Goal: Navigation & Orientation: Find specific page/section

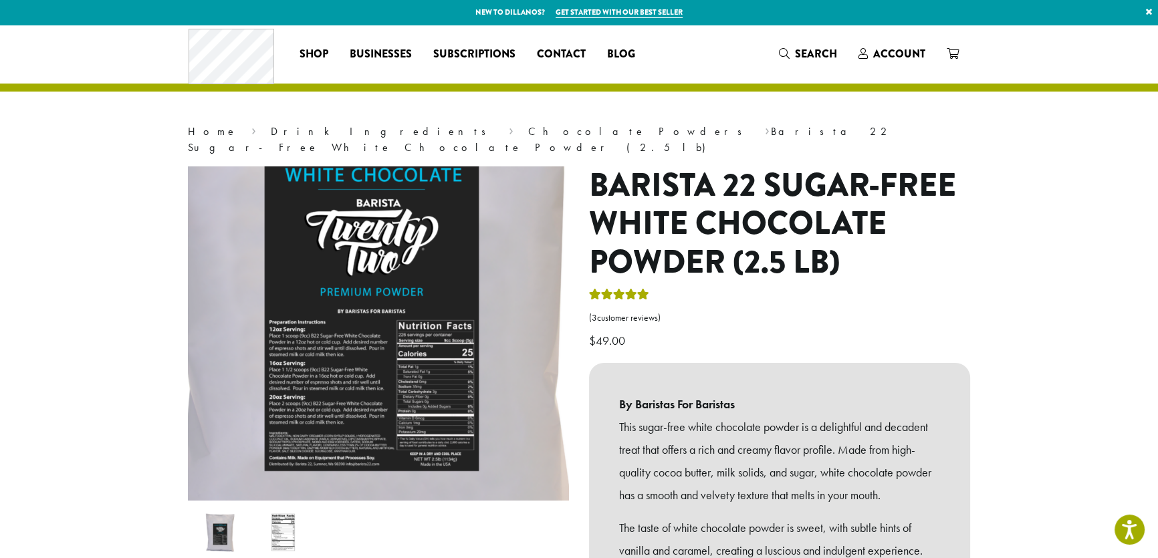
click at [391, 354] on img at bounding box center [364, 283] width 802 height 802
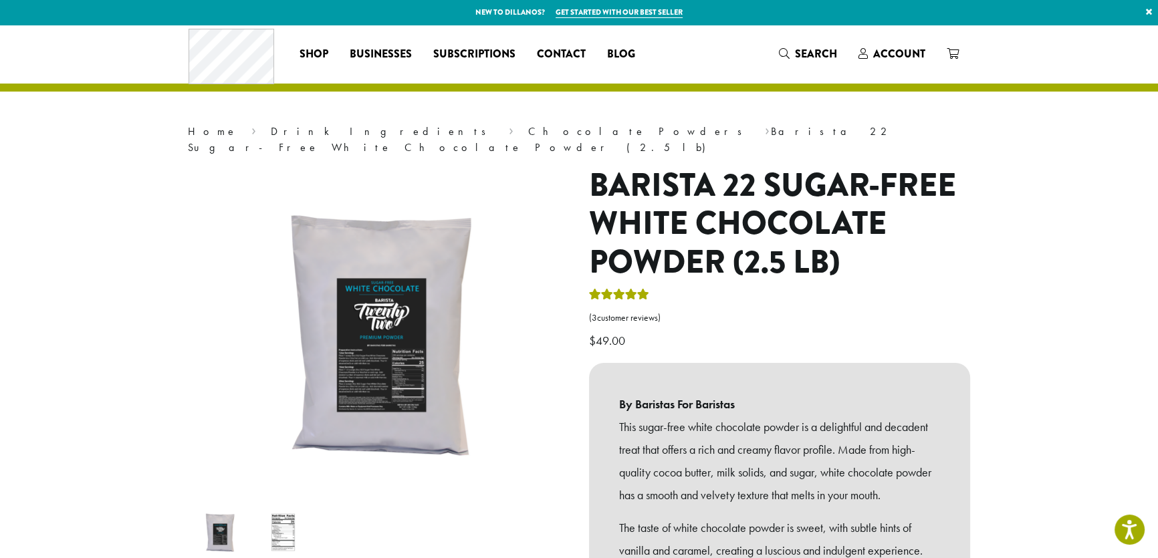
click at [282, 512] on img at bounding box center [283, 532] width 53 height 53
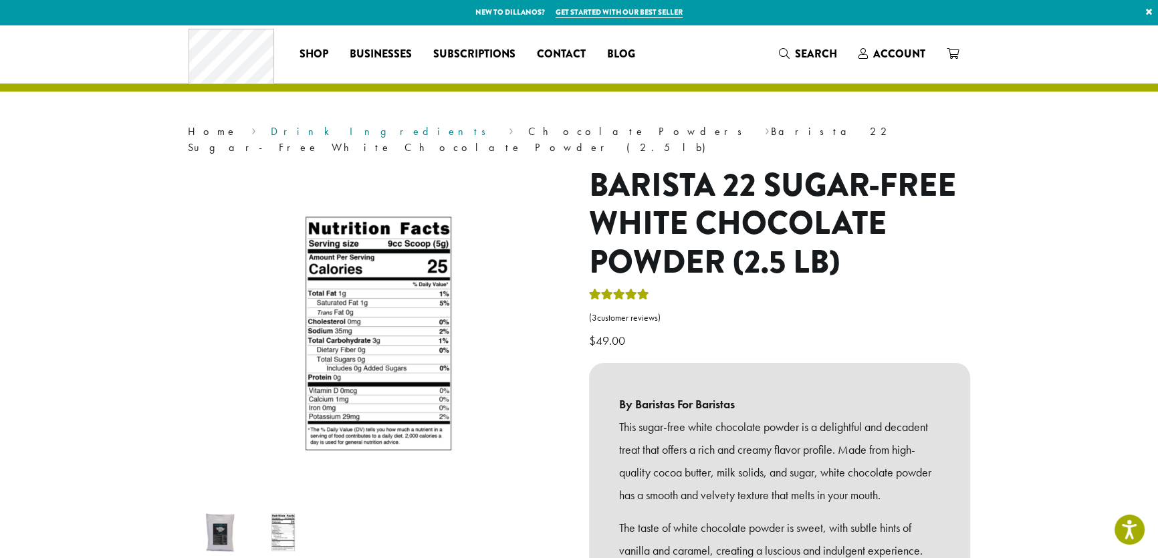
click at [284, 132] on link "Drink Ingredients" at bounding box center [383, 131] width 224 height 14
